Goal: Task Accomplishment & Management: Use online tool/utility

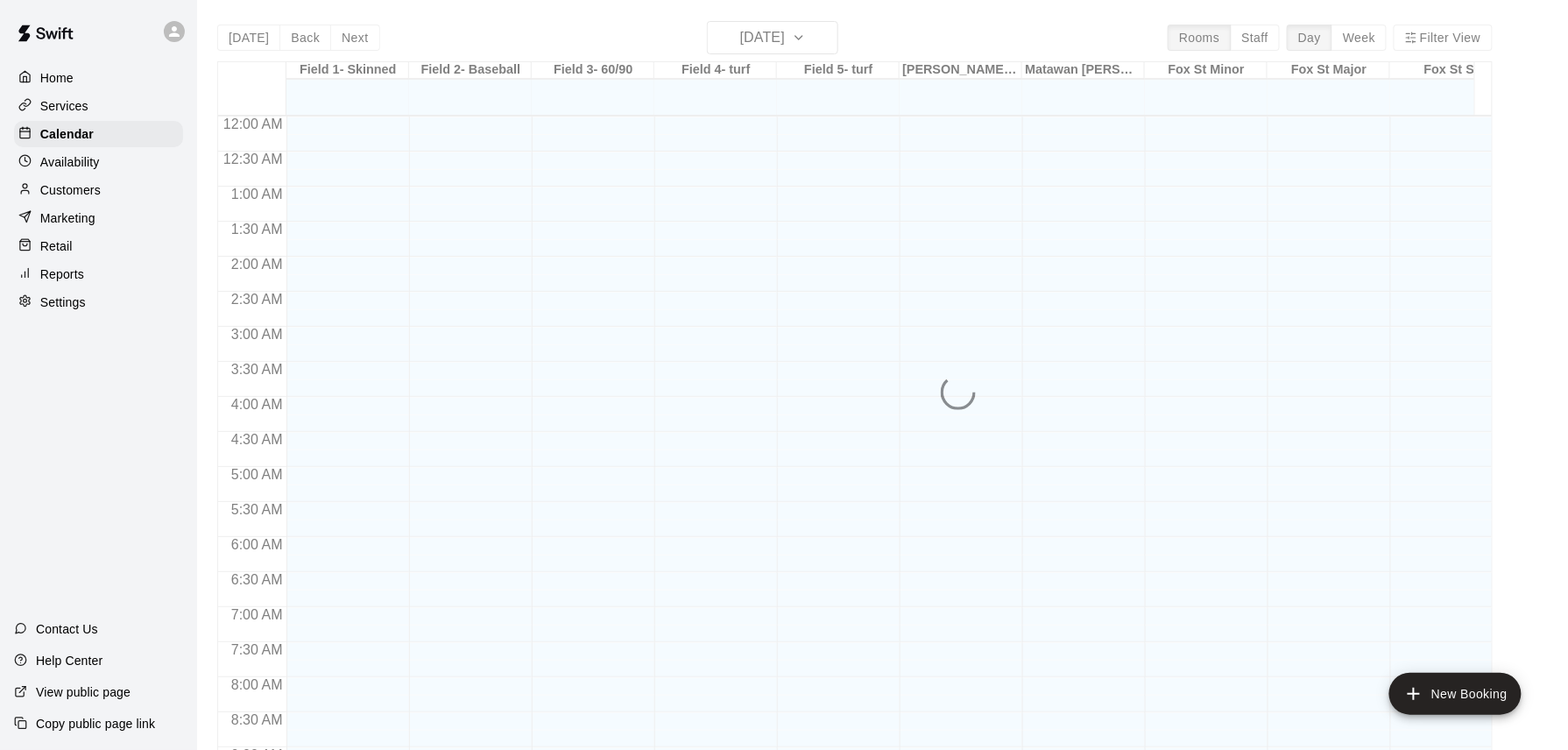
scroll to position [684, 0]
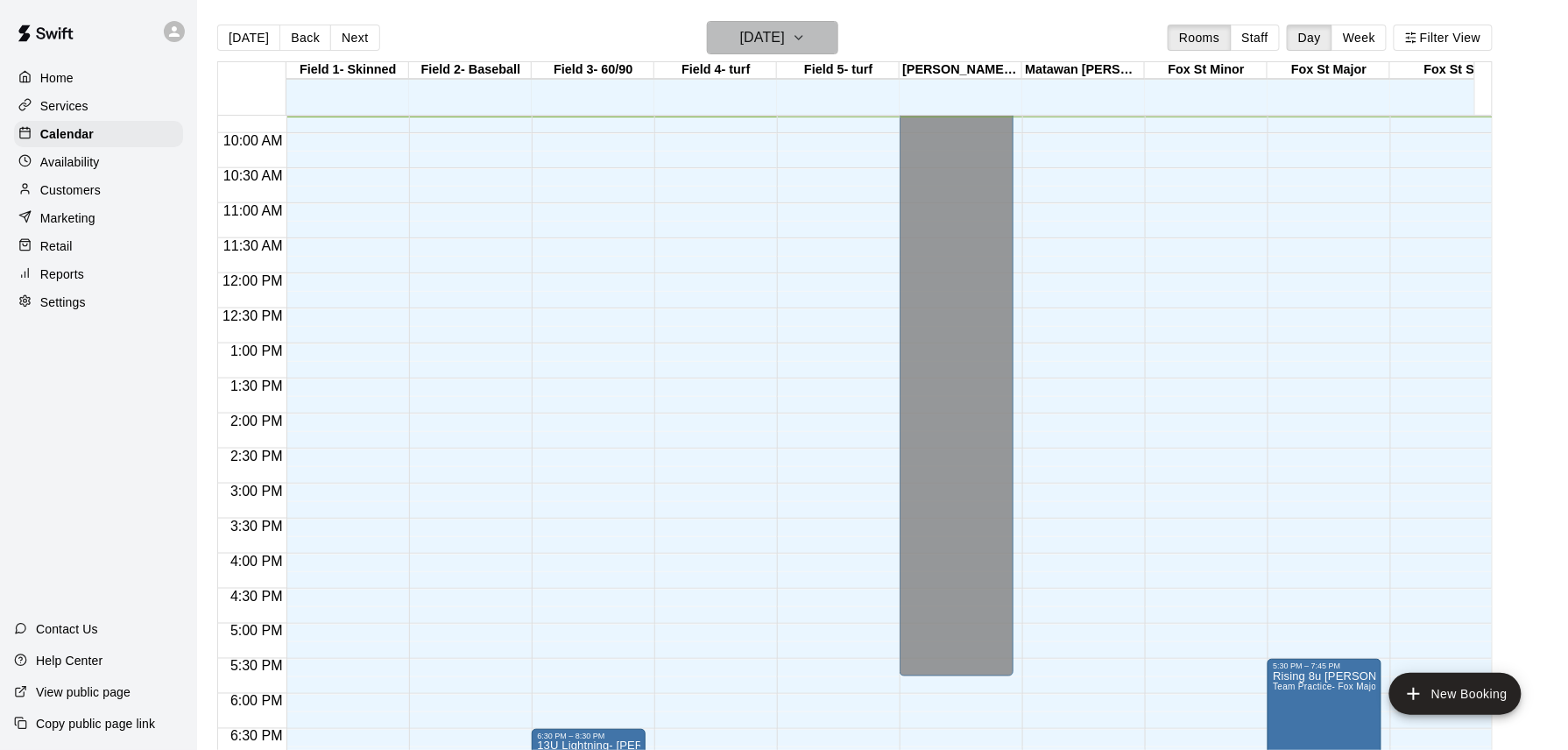
click at [784, 36] on h6 "[DATE]" at bounding box center [762, 37] width 44 height 25
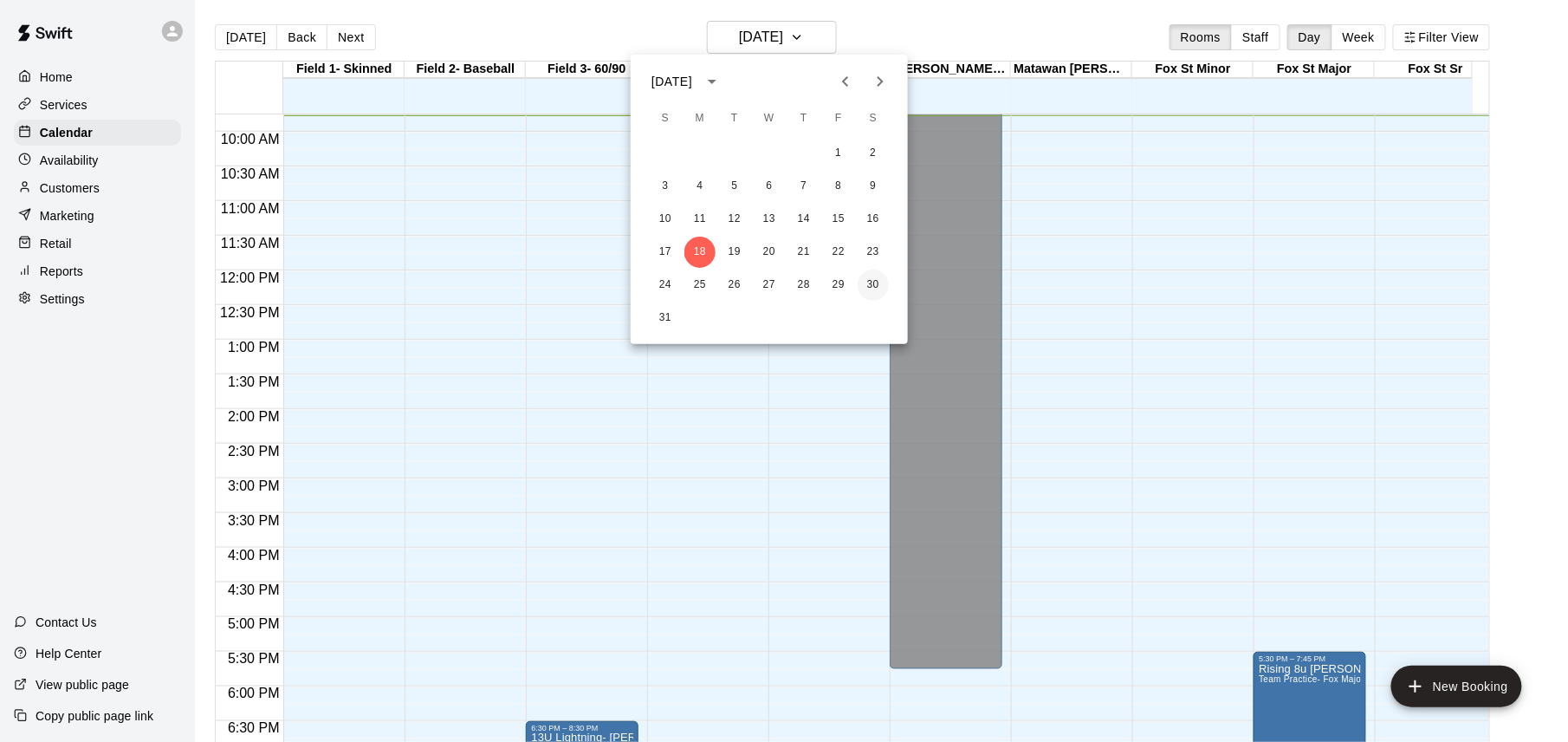
click at [871, 279] on button "30" at bounding box center [873, 285] width 31 height 31
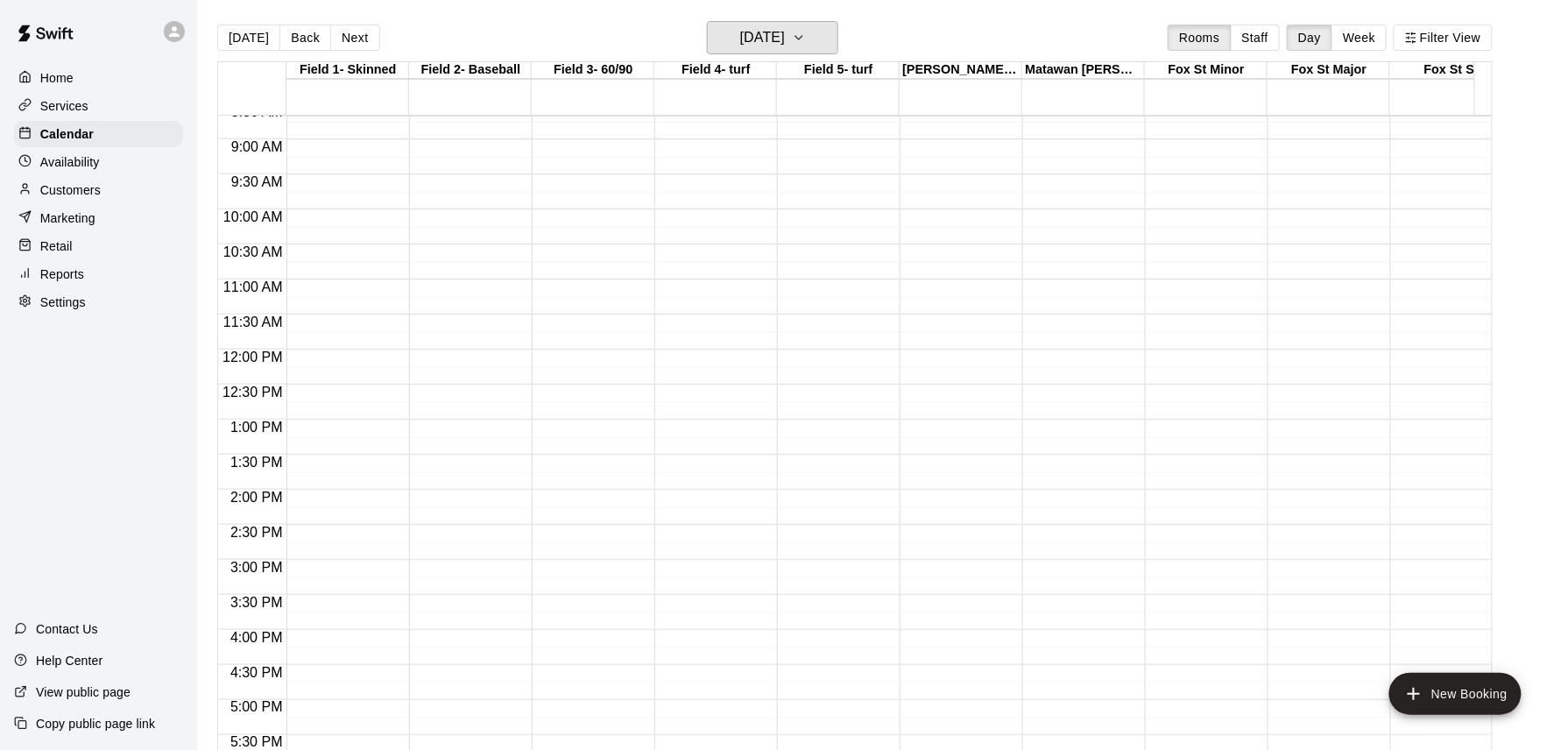
scroll to position [568, 0]
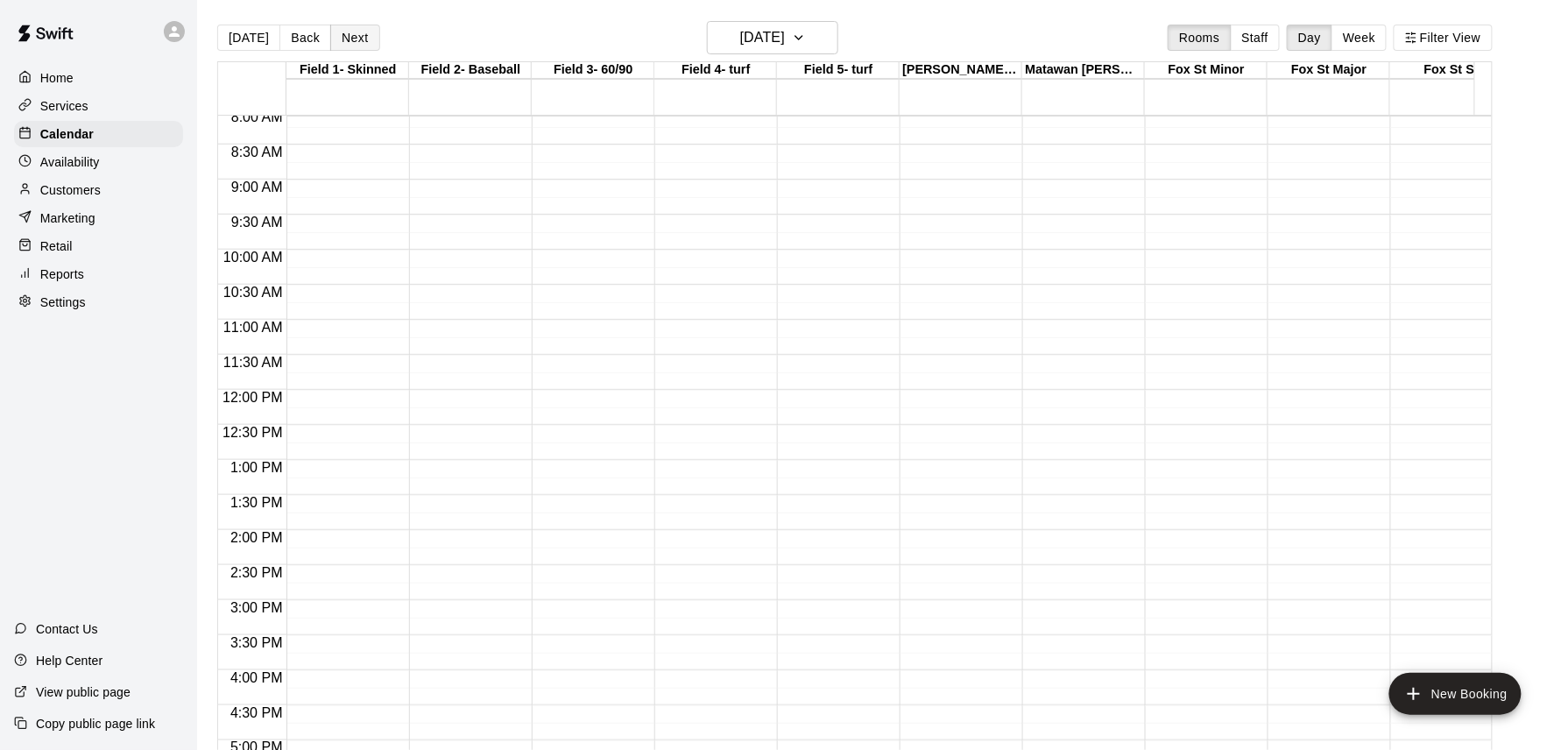
click at [348, 32] on button "Next" at bounding box center [355, 37] width 49 height 27
click at [256, 35] on button "[DATE]" at bounding box center [248, 37] width 63 height 27
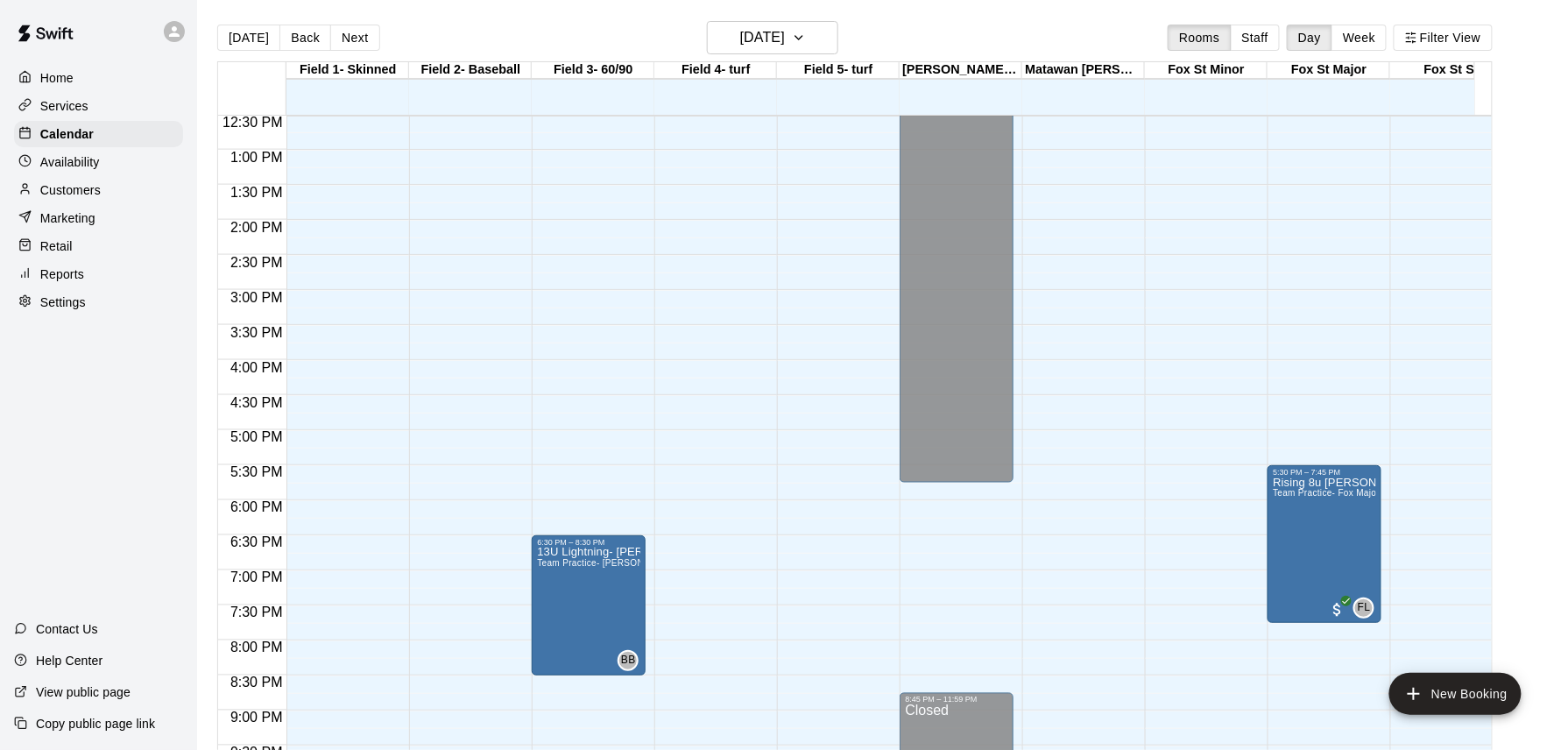
scroll to position [918, 0]
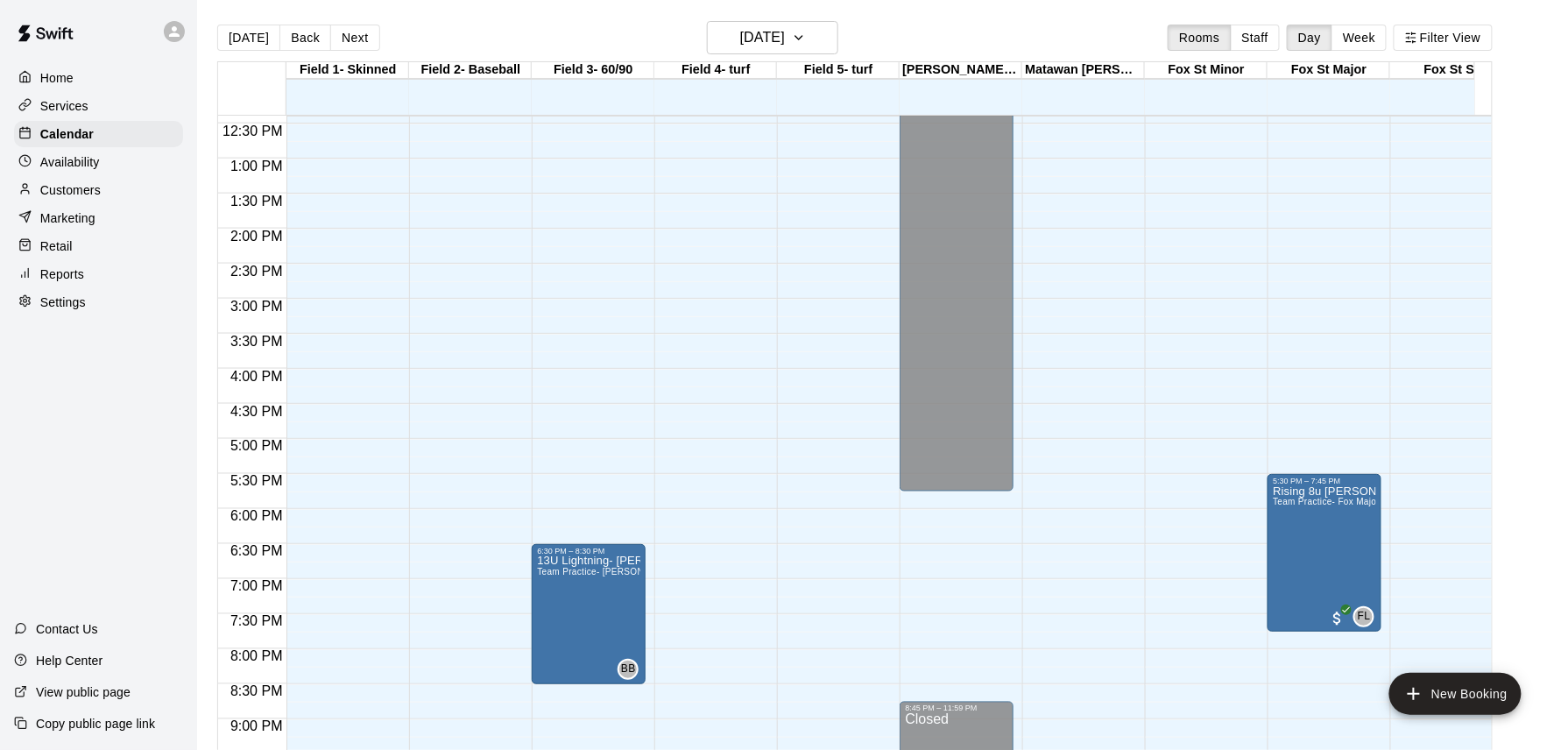
scroll to position [919, 0]
